Goal: Information Seeking & Learning: Learn about a topic

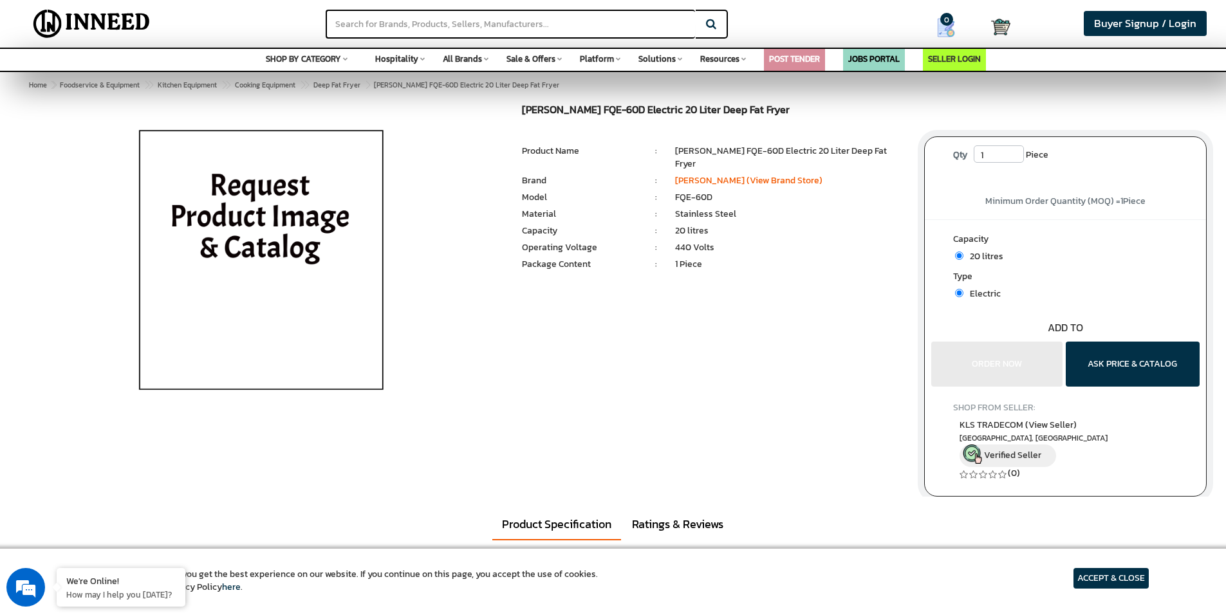
click at [281, 282] on img at bounding box center [261, 265] width 300 height 322
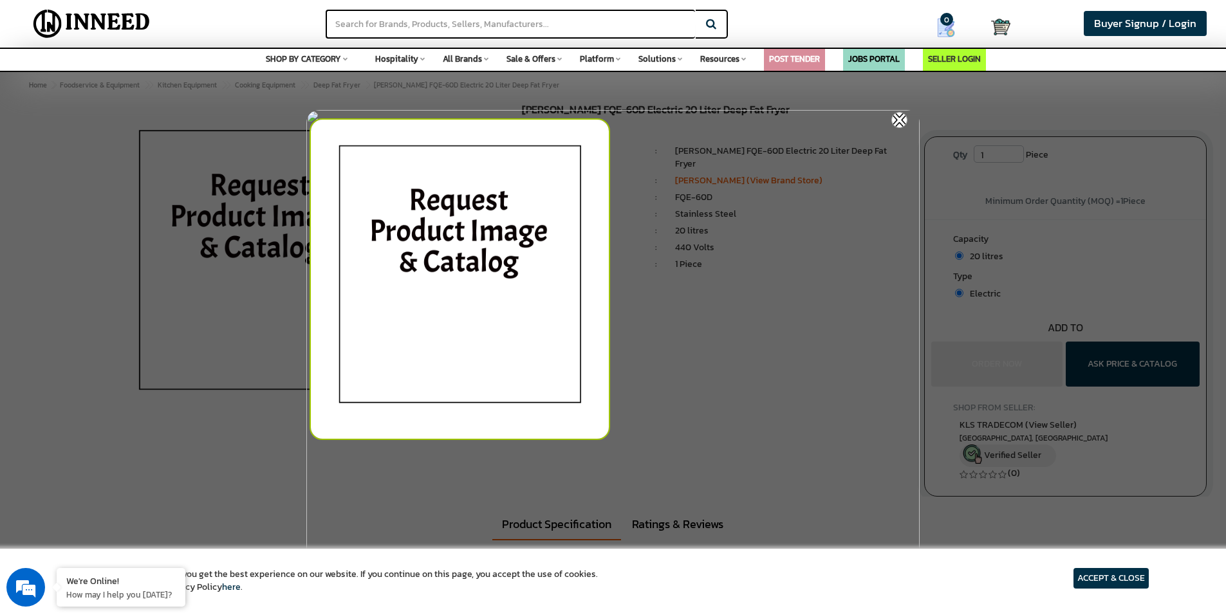
click at [898, 118] on img at bounding box center [899, 120] width 16 height 16
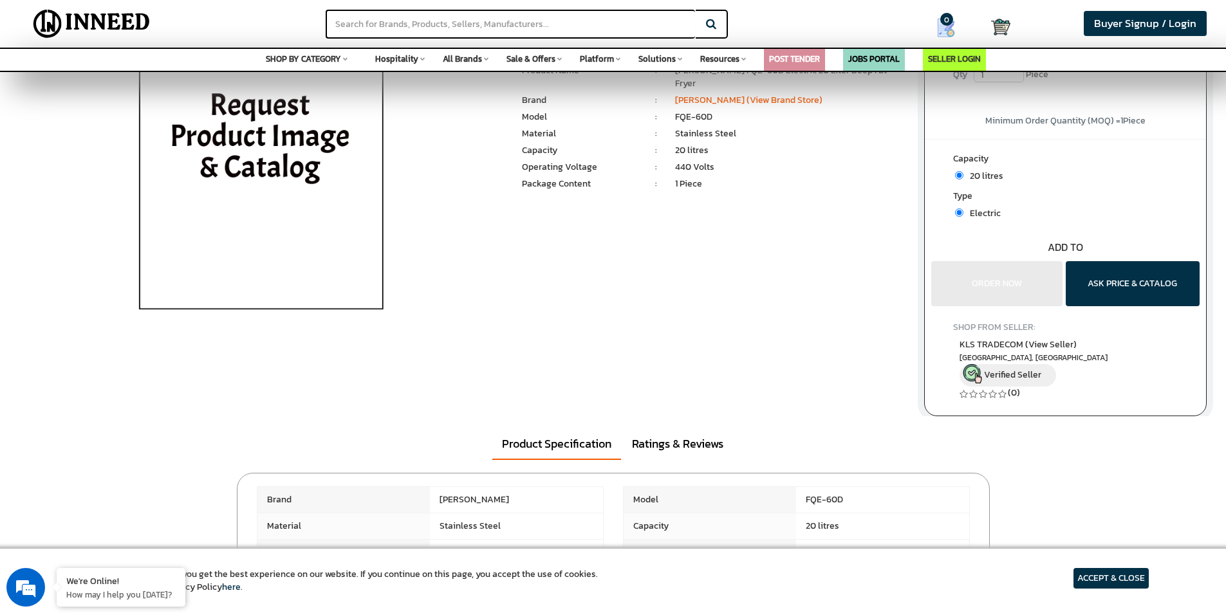
scroll to position [257, 0]
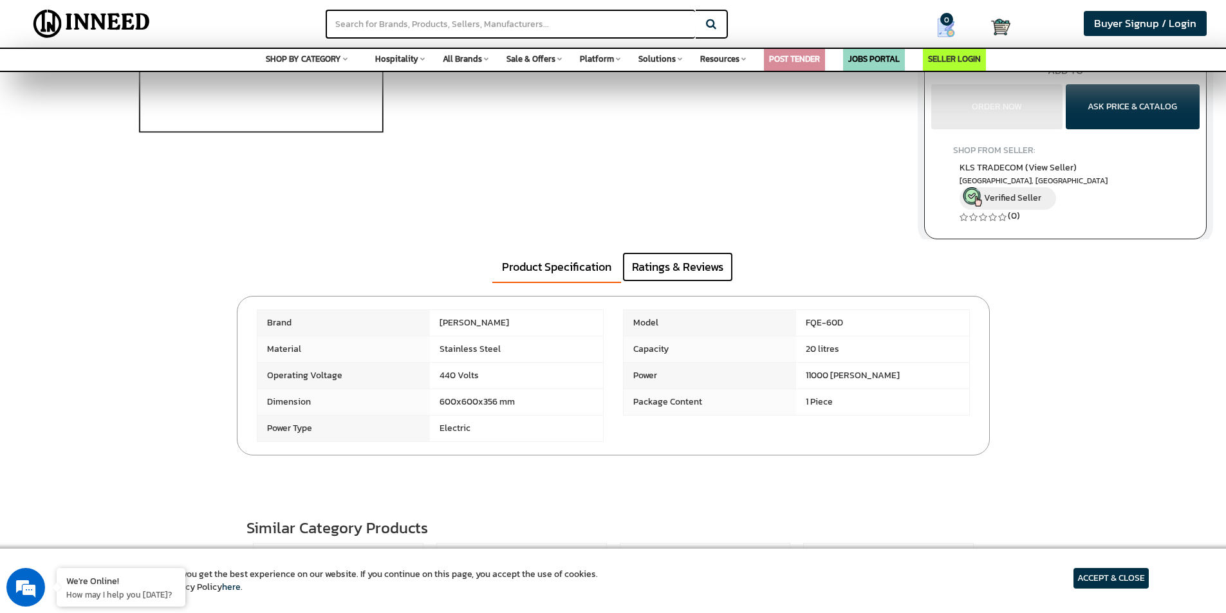
click at [680, 272] on link "Ratings & Reviews" at bounding box center [677, 267] width 111 height 30
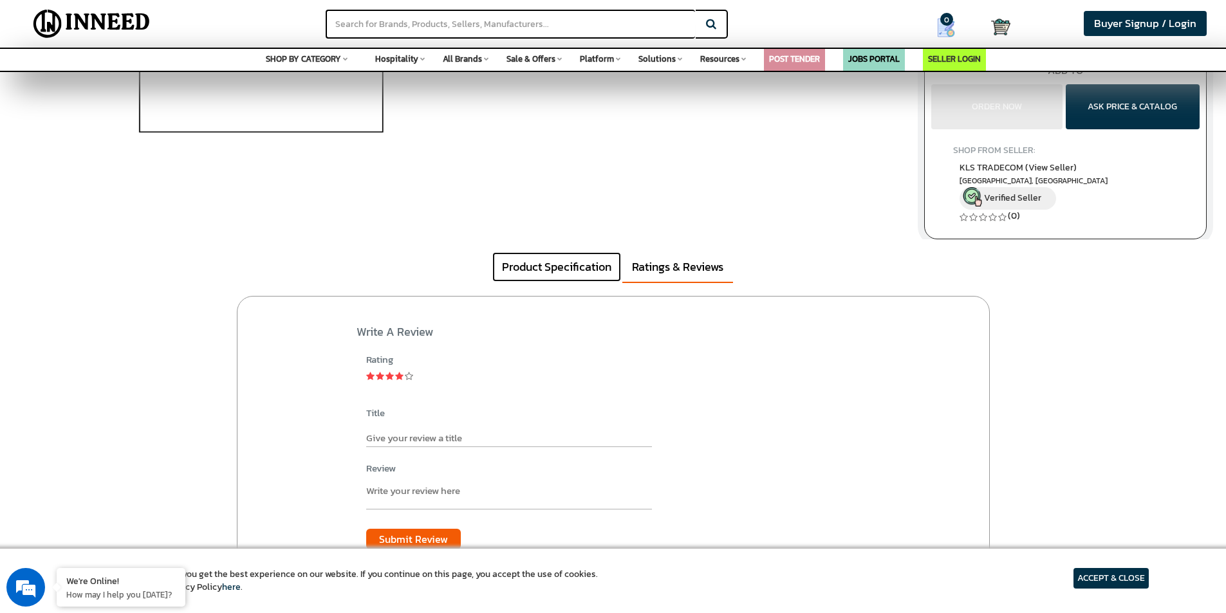
click at [589, 269] on link "Product Specification" at bounding box center [556, 267] width 129 height 30
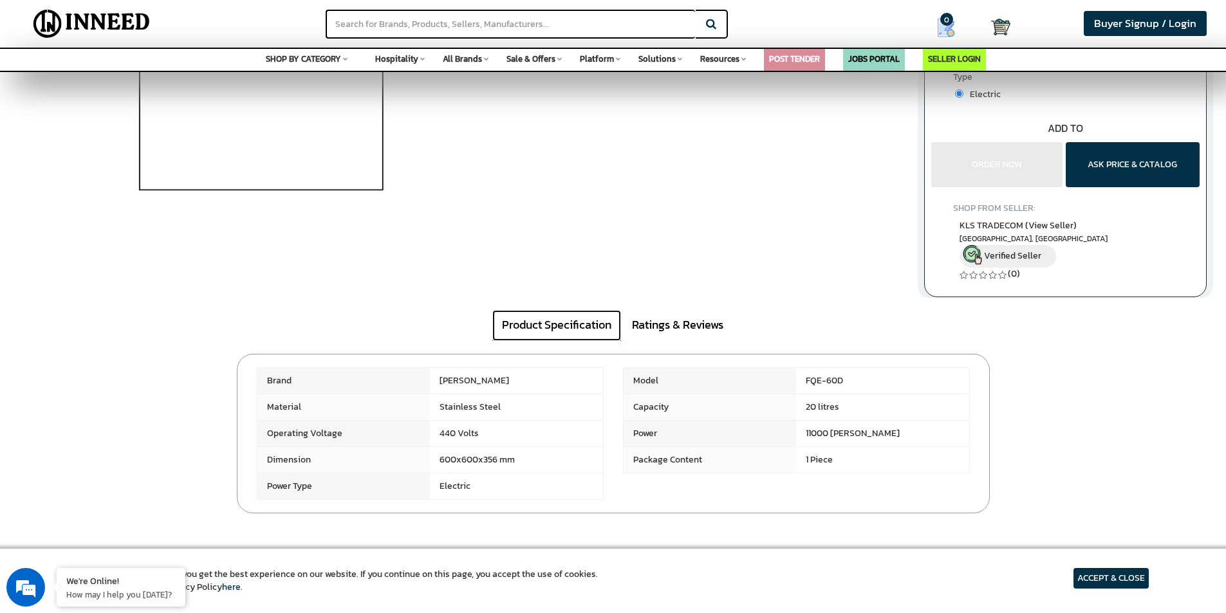
scroll to position [0, 0]
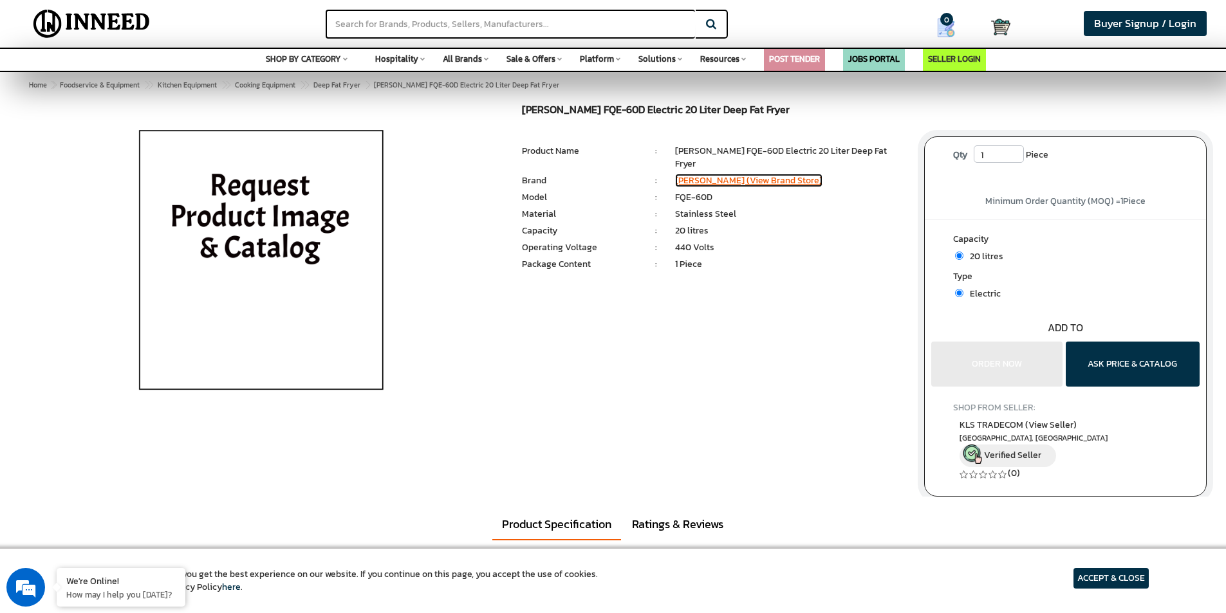
click at [697, 174] on link "[PERSON_NAME] (View Brand Store)" at bounding box center [748, 181] width 147 height 14
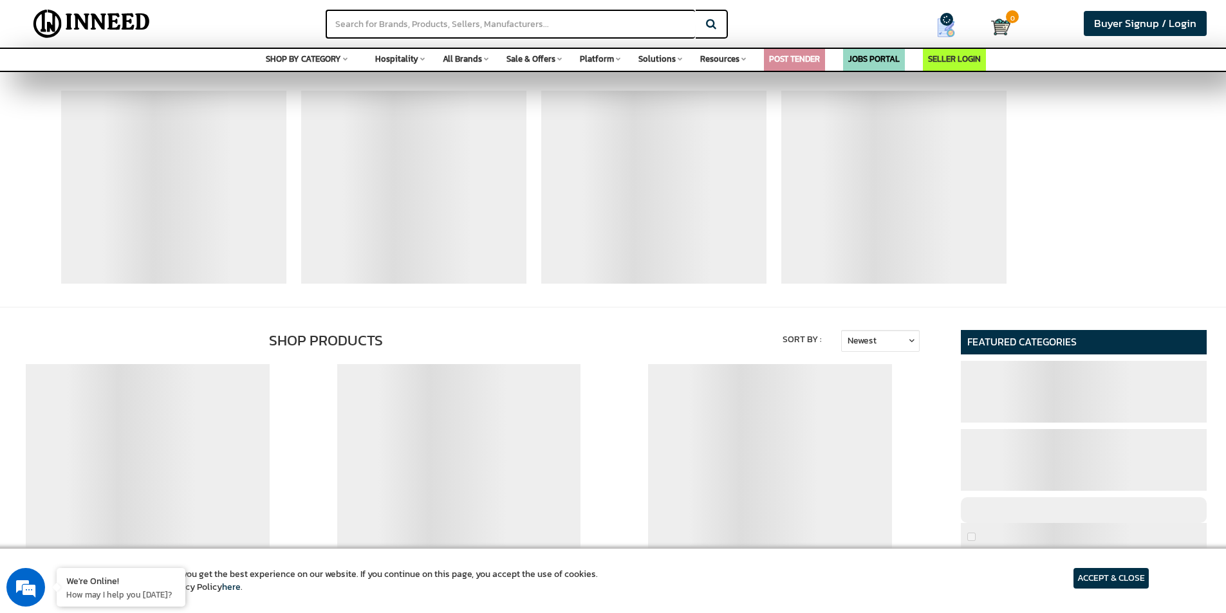
scroll to position [64, 0]
